Goal: Task Accomplishment & Management: Use online tool/utility

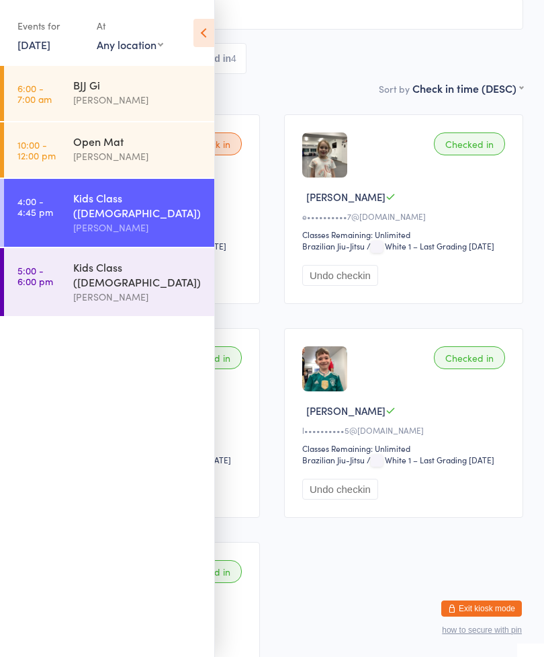
click at [138, 259] on div "Kids Class ([DEMOGRAPHIC_DATA])" at bounding box center [138, 274] width 130 height 30
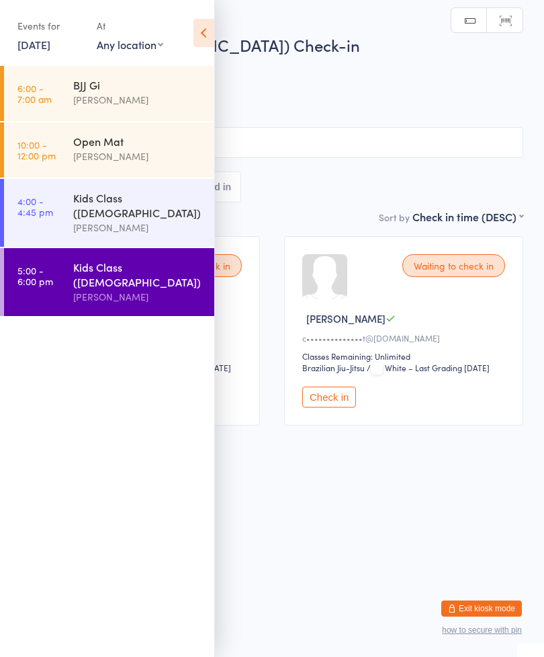
click at [192, 48] on div "Events for [DATE] [DATE] [DATE] Sun Mon Tue Wed Thu Fri Sat 31 27 28 29 30 31 0…" at bounding box center [107, 34] width 214 height 68
click at [205, 40] on icon at bounding box center [204, 33] width 21 height 28
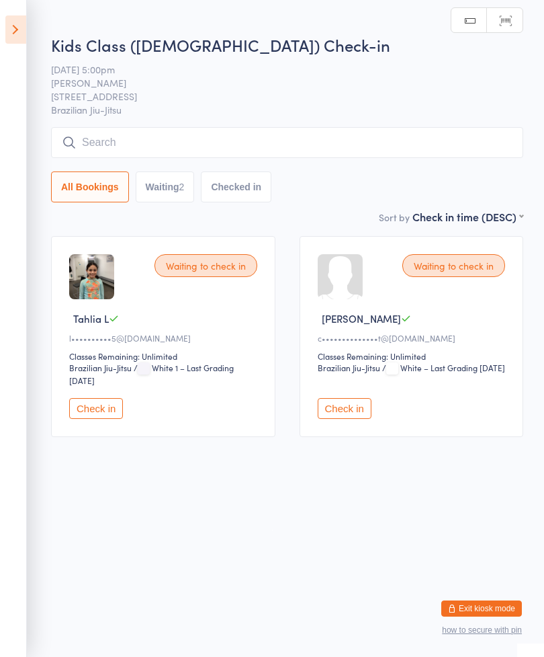
click at [103, 419] on button "Check in" at bounding box center [96, 408] width 54 height 21
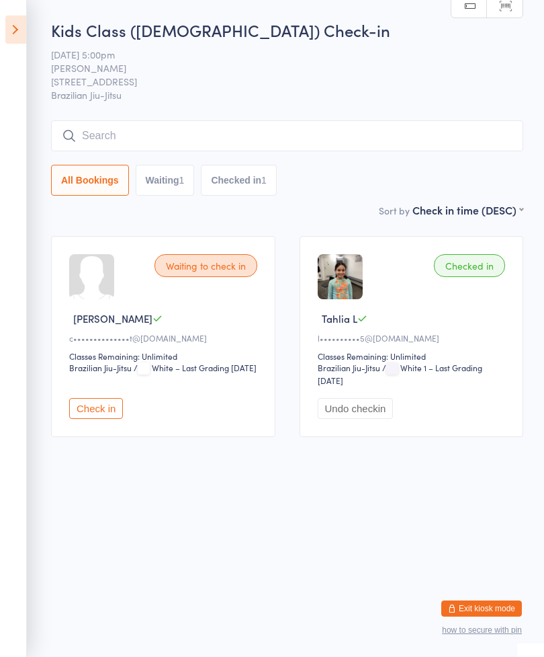
click at [83, 418] on button "Check in" at bounding box center [96, 408] width 54 height 21
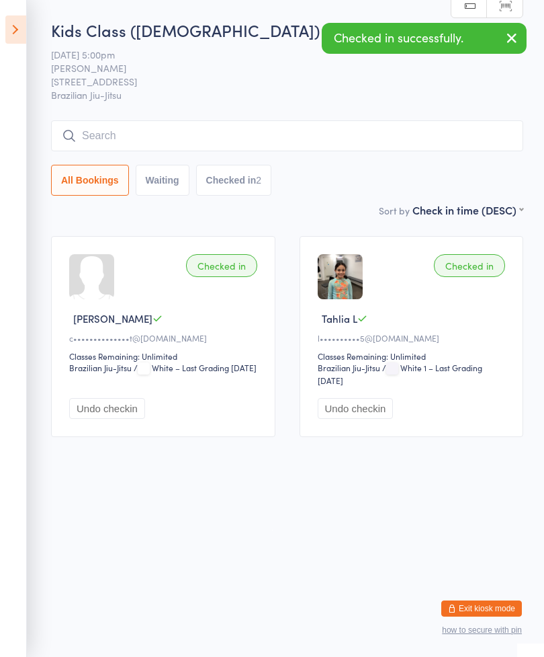
click at [100, 416] on button "Undo checkin" at bounding box center [107, 408] width 76 height 21
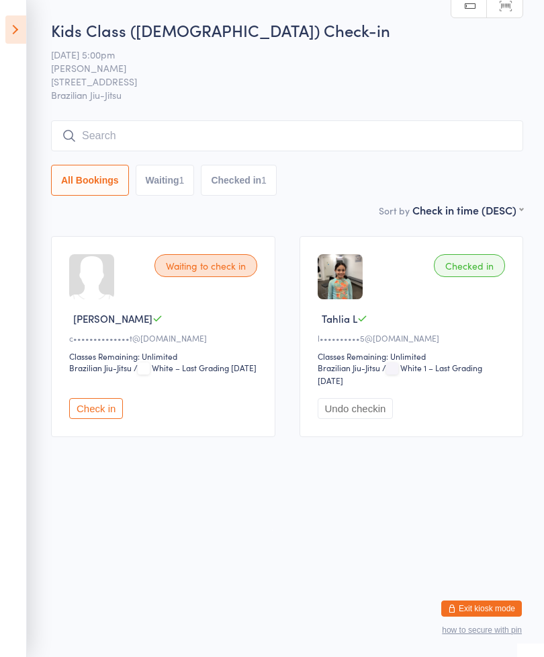
click at [133, 111] on div "Kids Class ([DEMOGRAPHIC_DATA]) Check-in [DATE] 5:00pm [PERSON_NAME] [STREET_AD…" at bounding box center [287, 110] width 472 height 183
click at [109, 134] on input "search" at bounding box center [287, 135] width 472 height 31
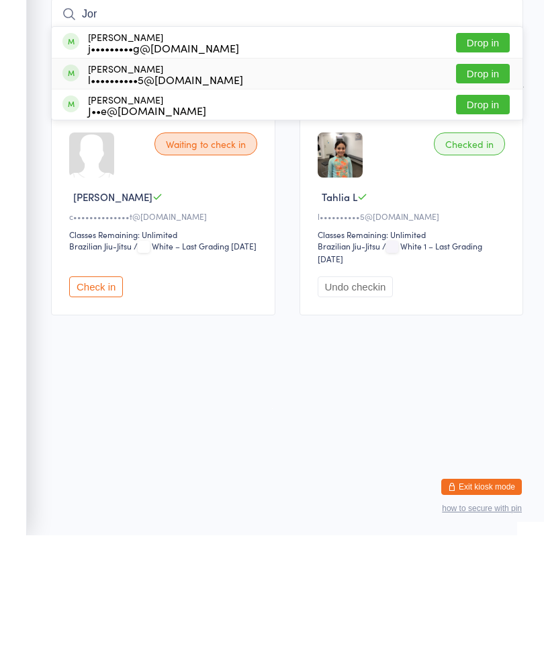
type input "Jor"
click at [69, 186] on span at bounding box center [70, 194] width 17 height 17
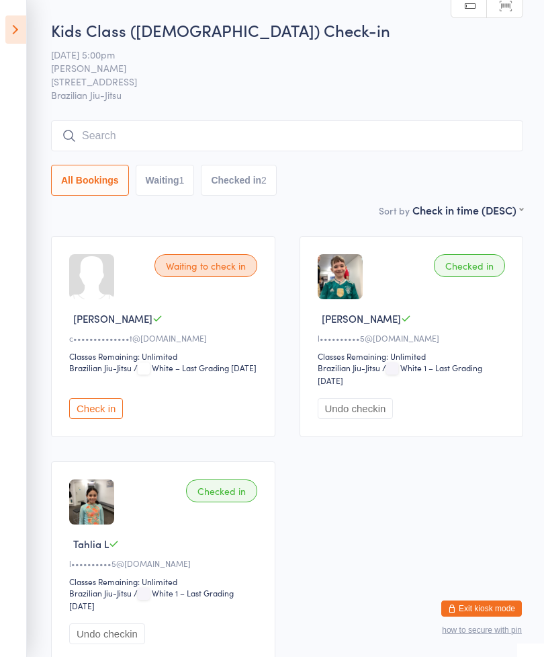
click at [89, 413] on button "Check in" at bounding box center [96, 408] width 54 height 21
